Goal: Task Accomplishment & Management: Manage account settings

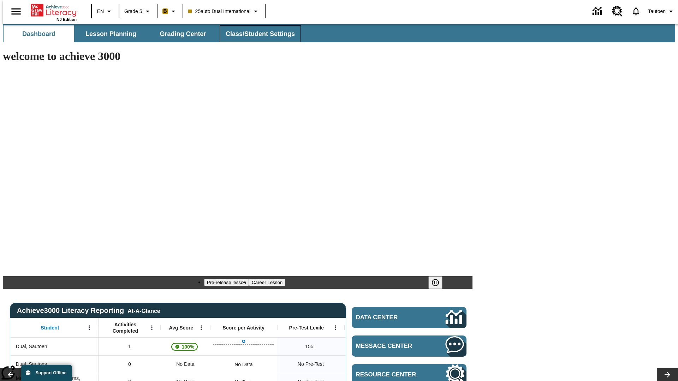
click at [256, 34] on span "Class/Student Settings" at bounding box center [260, 34] width 69 height 8
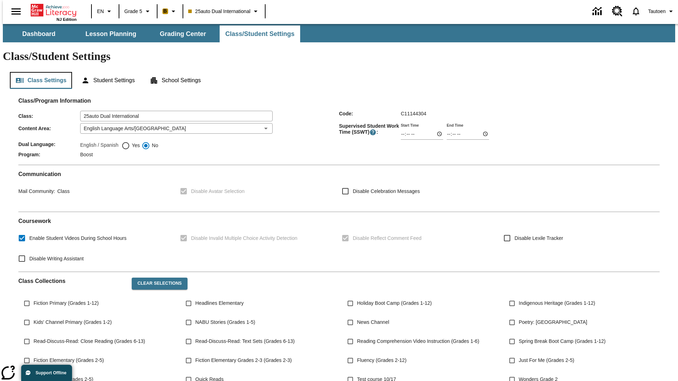
click at [38, 72] on button "Class Settings" at bounding box center [41, 80] width 62 height 17
click at [131, 142] on span "Yes" at bounding box center [135, 145] width 10 height 7
click at [130, 142] on input "Yes" at bounding box center [125, 146] width 8 height 8
radio input "true"
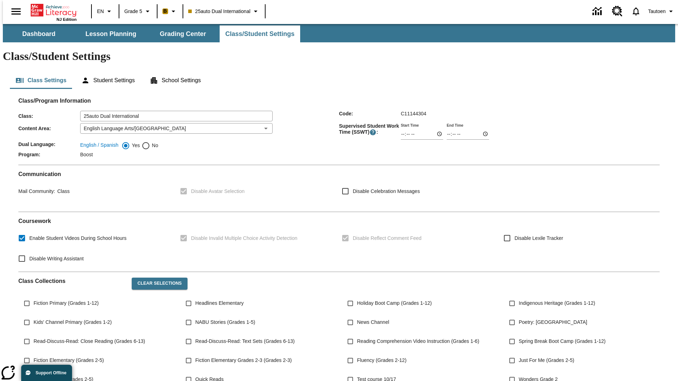
scroll to position [103, 0]
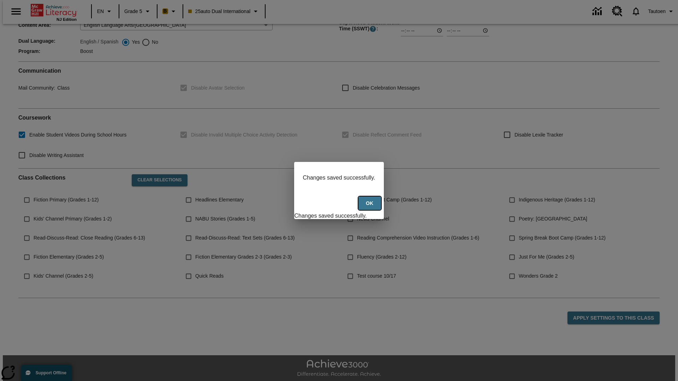
click at [370, 207] on button "Ok" at bounding box center [369, 204] width 23 height 14
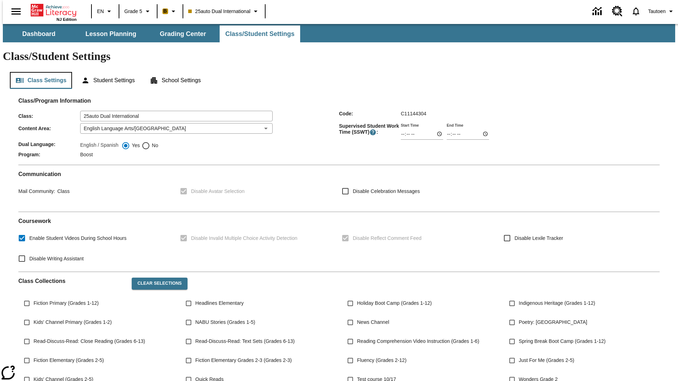
click at [38, 72] on button "Class Settings" at bounding box center [41, 80] width 62 height 17
click at [106, 72] on button "Student Settings" at bounding box center [108, 80] width 65 height 17
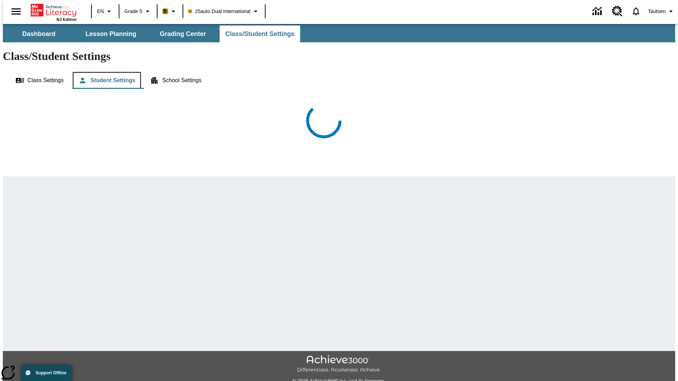
scroll to position [16, 0]
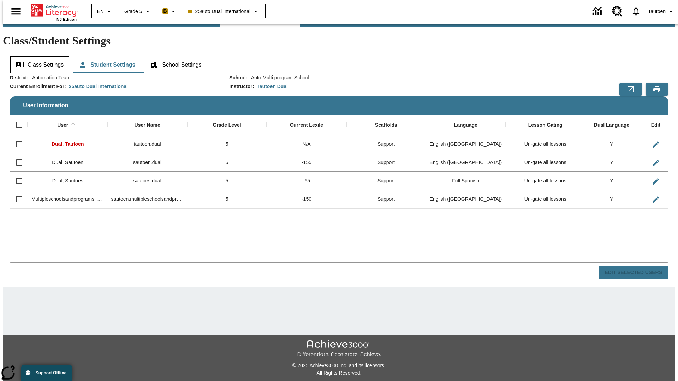
click at [37, 56] on button "Class Settings" at bounding box center [39, 64] width 59 height 17
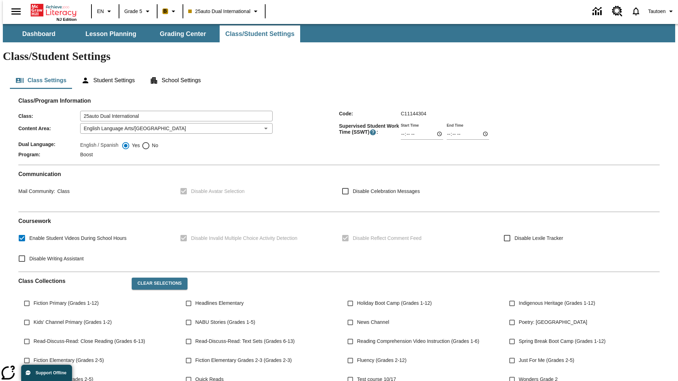
click at [150, 142] on span "No" at bounding box center [154, 145] width 8 height 7
click at [150, 142] on input "No" at bounding box center [146, 146] width 8 height 8
radio input "true"
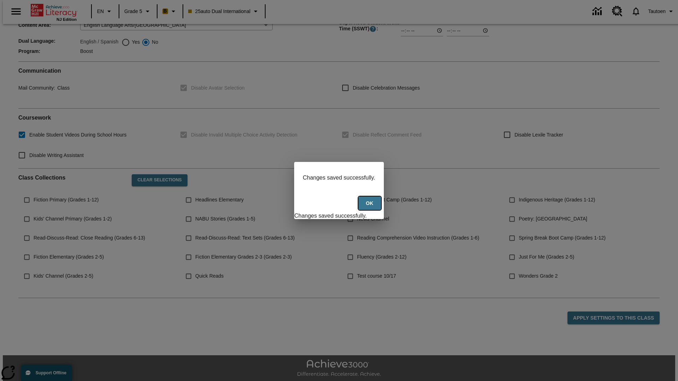
click at [370, 207] on button "Ok" at bounding box center [369, 204] width 23 height 14
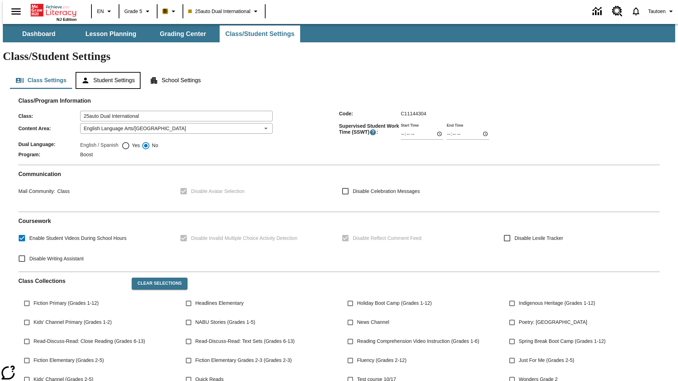
click at [106, 72] on button "Student Settings" at bounding box center [108, 80] width 65 height 17
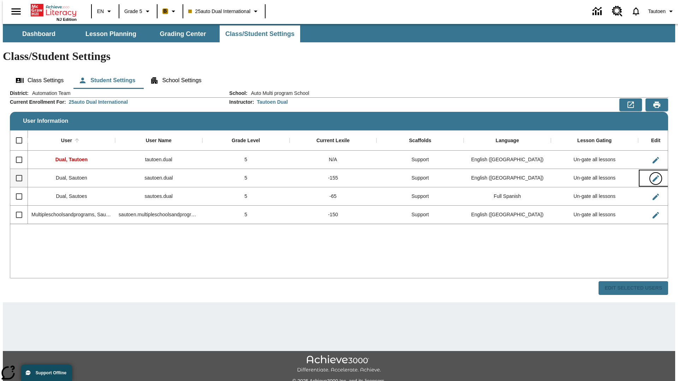
click at [652, 175] on icon "Edit User" at bounding box center [655, 178] width 6 height 6
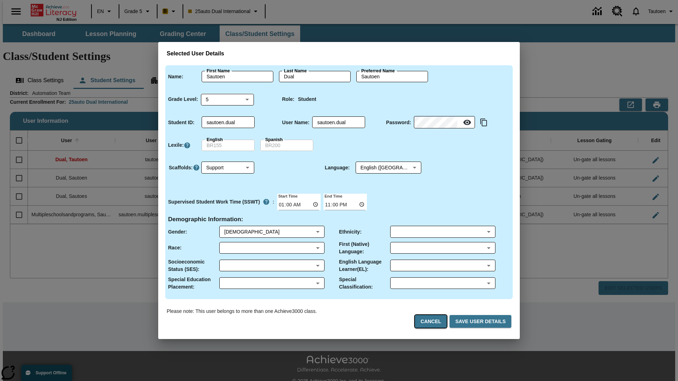
click at [433, 322] on button "Cancel" at bounding box center [431, 321] width 32 height 13
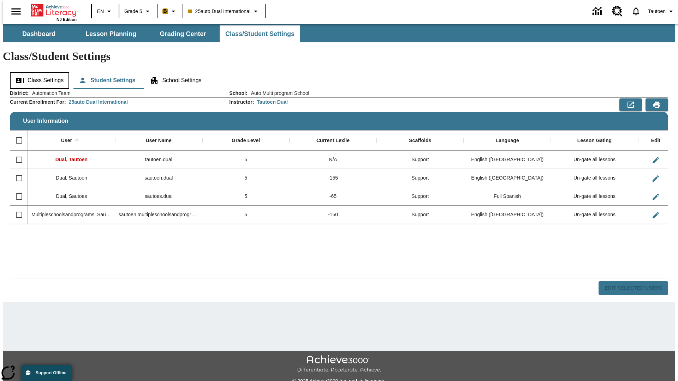
click at [37, 72] on button "Class Settings" at bounding box center [39, 80] width 59 height 17
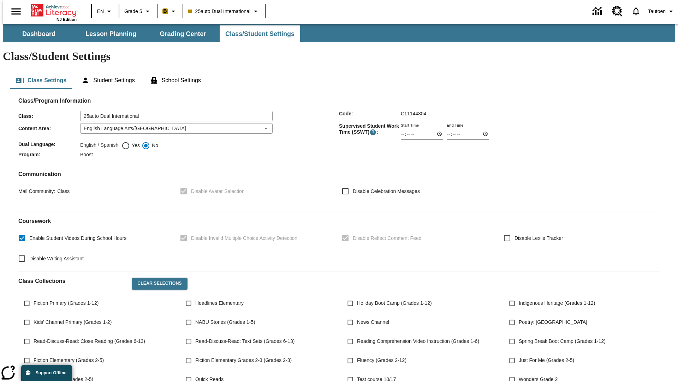
click at [131, 142] on span "Yes" at bounding box center [135, 145] width 10 height 7
click at [130, 142] on input "Yes" at bounding box center [125, 146] width 8 height 8
radio input "true"
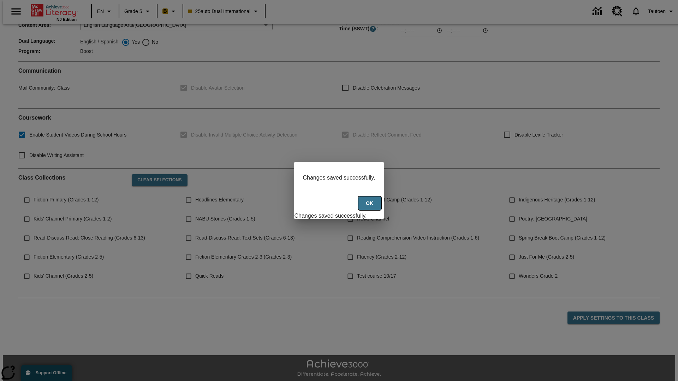
click at [370, 207] on button "Ok" at bounding box center [369, 204] width 23 height 14
